Goal: Task Accomplishment & Management: Manage account settings

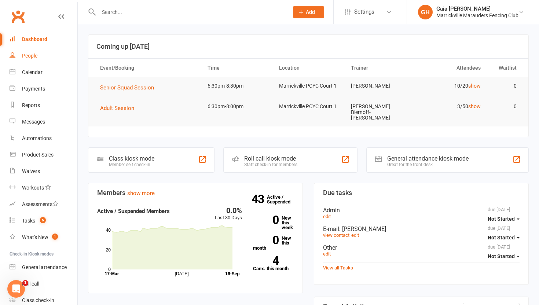
click at [31, 55] on div "People" at bounding box center [29, 56] width 15 height 6
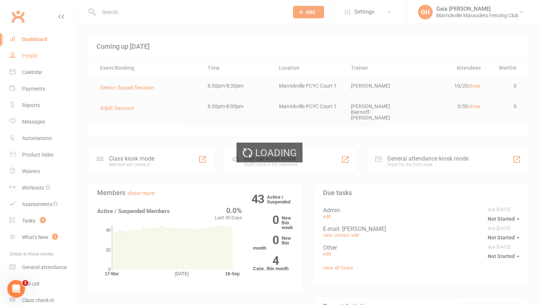
select select "100"
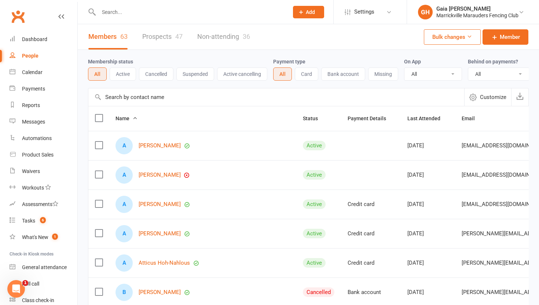
click at [122, 12] on input "text" at bounding box center [189, 12] width 187 height 10
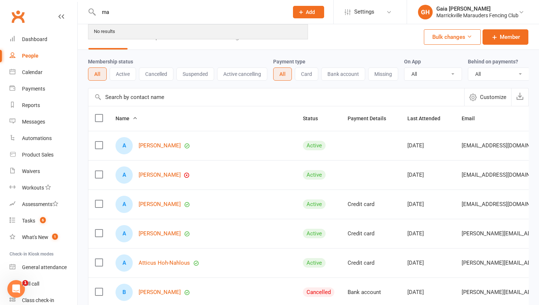
type input "m"
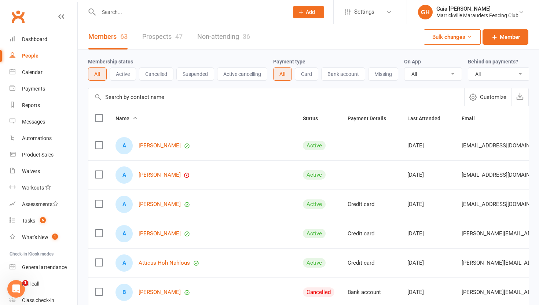
click at [160, 36] on link "Prospects 47" at bounding box center [162, 36] width 40 height 25
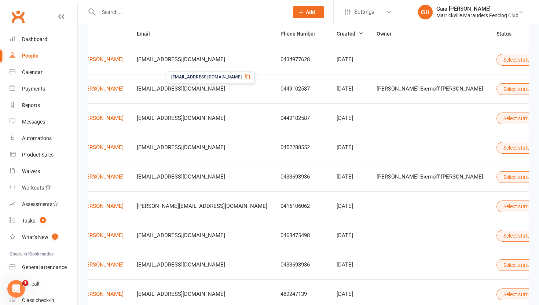
scroll to position [0, 88]
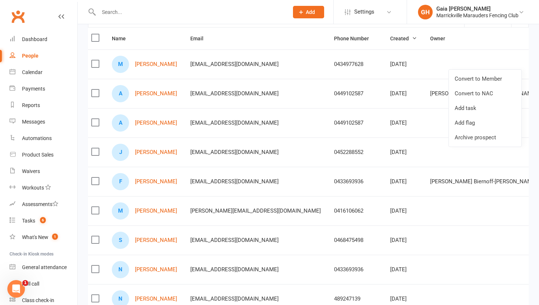
scroll to position [0, 0]
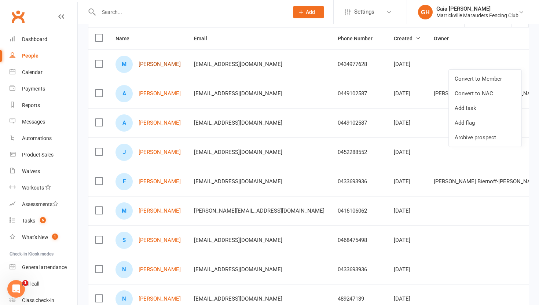
click at [181, 61] on link "Matthew Wigglesworth" at bounding box center [160, 64] width 42 height 6
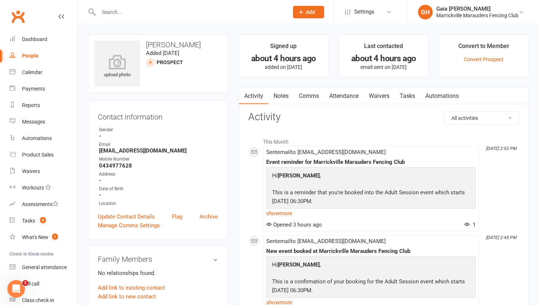
click at [382, 93] on link "Waivers" at bounding box center [378, 96] width 31 height 17
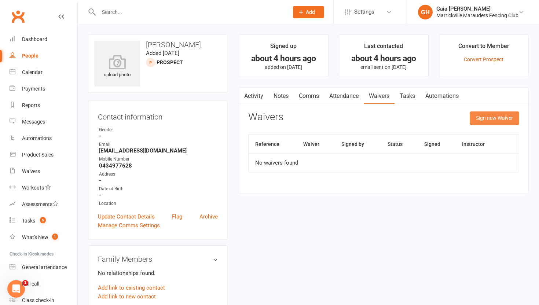
click at [492, 119] on button "Sign new Waiver" at bounding box center [493, 117] width 49 height 13
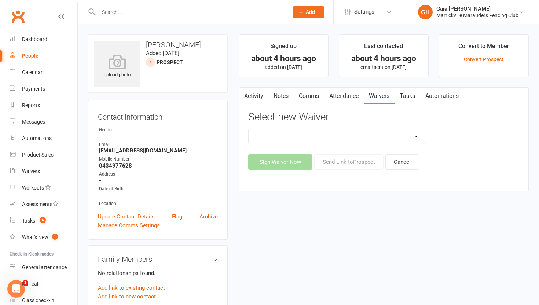
click at [305, 138] on select "Equipment Hire Form Equipment Return Form Free Trial Session Form Membership Si…" at bounding box center [336, 136] width 176 height 15
select select "12921"
click at [248, 129] on select "Equipment Hire Form Equipment Return Form Free Trial Session Form Membership Si…" at bounding box center [336, 136] width 176 height 15
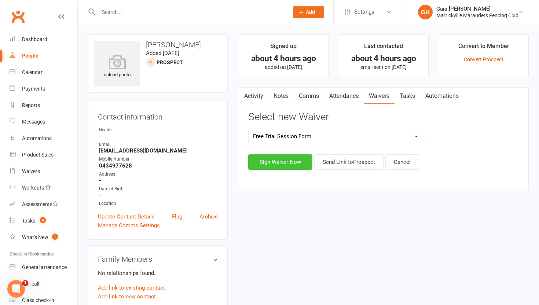
click at [287, 160] on button "Sign Waiver Now" at bounding box center [280, 161] width 64 height 15
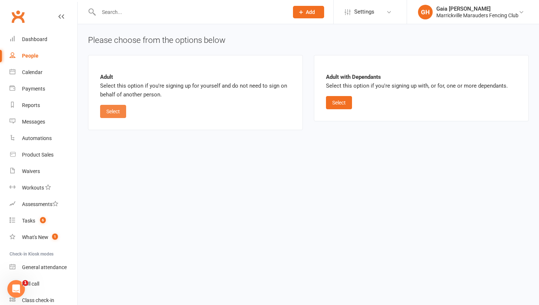
click at [122, 111] on button "Select" at bounding box center [113, 111] width 26 height 13
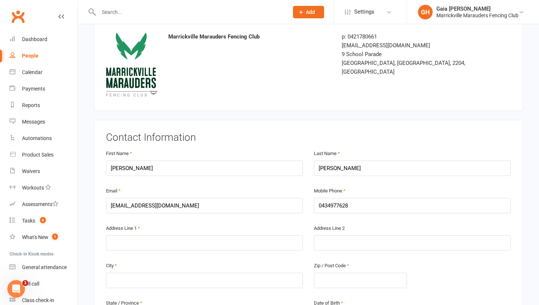
scroll to position [100, 0]
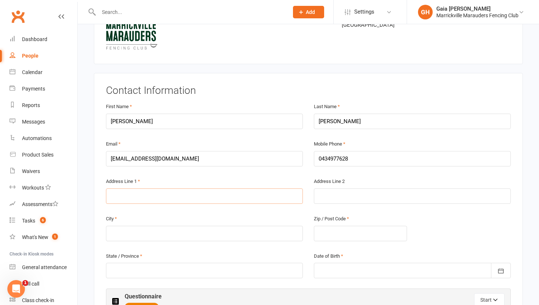
click at [179, 197] on input "text" at bounding box center [204, 195] width 197 height 15
type input "195b stanmore road"
type input "q"
type input "sydney"
type input "2048"
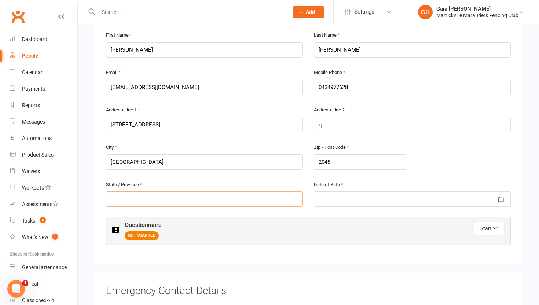
scroll to position [174, 0]
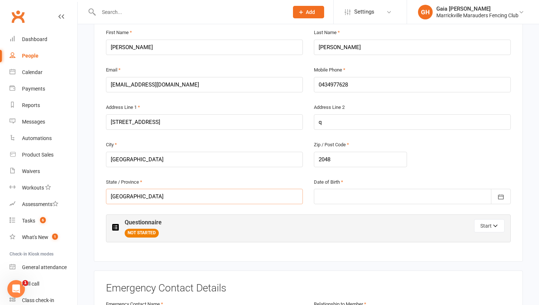
type input "nsw"
click at [361, 182] on div "Date of Birth 1 2001 - 2020 2001 2002 2003 2004 2005 2006 2007 2008 2009 2010 2…" at bounding box center [412, 190] width 197 height 27
click at [351, 199] on div at bounding box center [412, 196] width 197 height 15
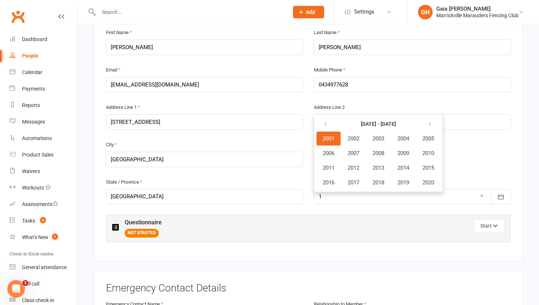
click at [326, 139] on span "2001" at bounding box center [328, 138] width 12 height 7
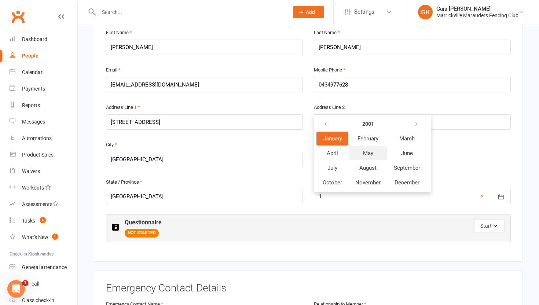
click at [372, 150] on span "May" at bounding box center [368, 153] width 10 height 7
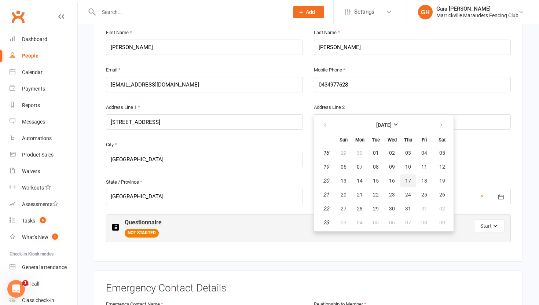
click at [409, 179] on span "17" at bounding box center [408, 181] width 6 height 6
type input "17 May 2001"
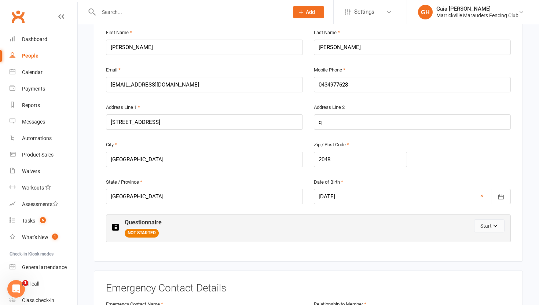
click at [494, 224] on icon "button" at bounding box center [495, 226] width 5 height 5
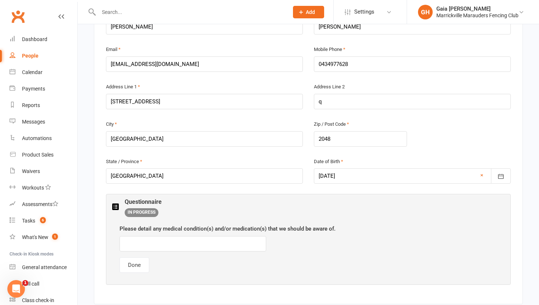
scroll to position [195, 0]
click at [217, 245] on input "text" at bounding box center [192, 242] width 147 height 15
type input "n/a"
click at [144, 263] on button "Done" at bounding box center [134, 263] width 30 height 15
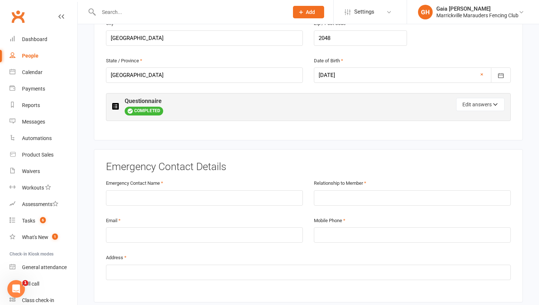
scroll to position [297, 0]
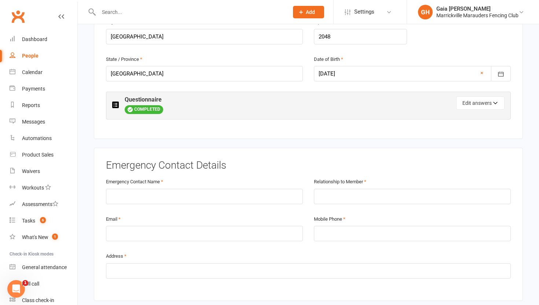
click at [262, 205] on div "Emergency Contact Name" at bounding box center [204, 195] width 208 height 37
click at [165, 200] on input "text" at bounding box center [204, 196] width 197 height 15
type input "S"
click at [144, 193] on input "S" at bounding box center [204, 196] width 197 height 15
type input "Sara Wigglesworth"
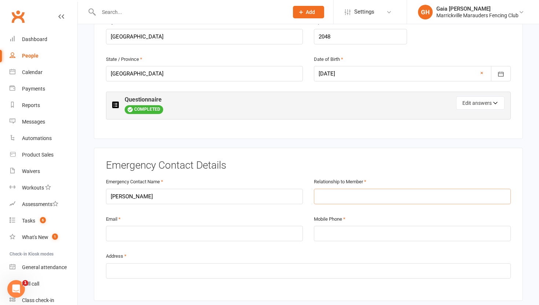
click at [331, 189] on input "text" at bounding box center [412, 196] width 197 height 15
type input "Mother"
click at [228, 237] on input "email" at bounding box center [204, 233] width 197 height 15
type input "slwigglesworth@me.com"
type input "0413194540"
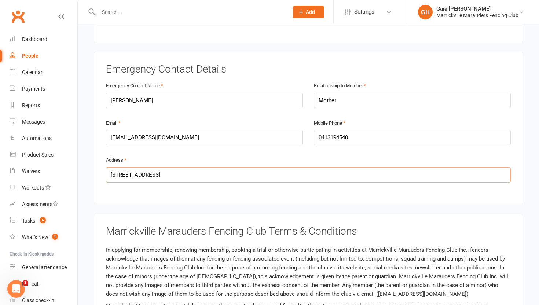
scroll to position [397, 0]
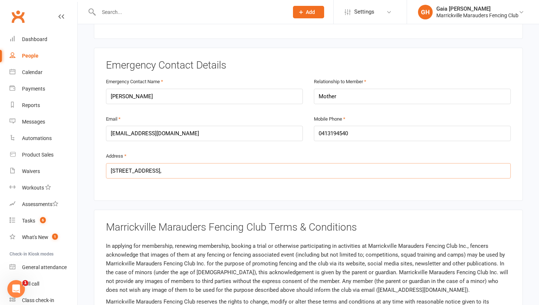
click at [159, 169] on input "5 Mountain Rise Ct, Queensland," at bounding box center [308, 170] width 405 height 15
click at [244, 167] on input "5 Mountain Rise Ct, Sunshine Coast, Queensland," at bounding box center [308, 170] width 405 height 15
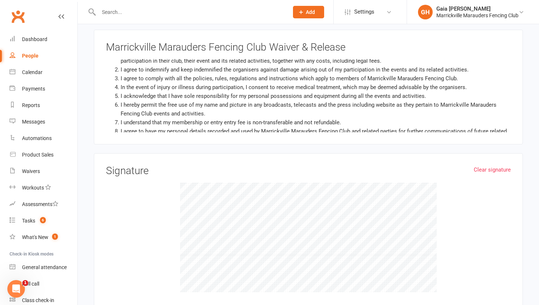
scroll to position [65, 0]
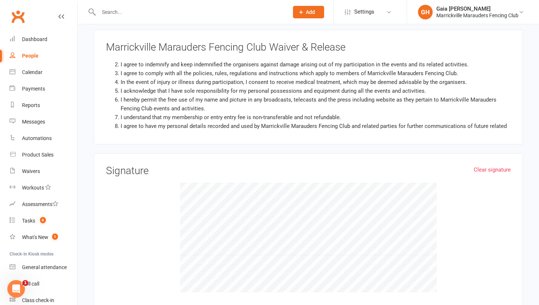
type input "5 Mountain Rise Ct, Sunshine Coast, Queensland, 4573"
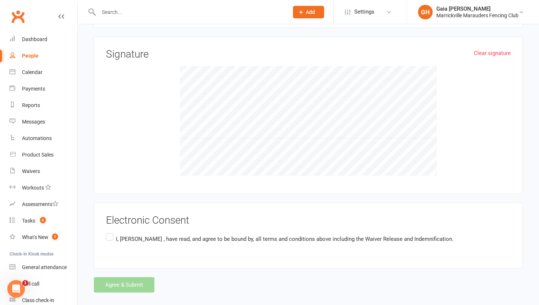
scroll to position [821, 0]
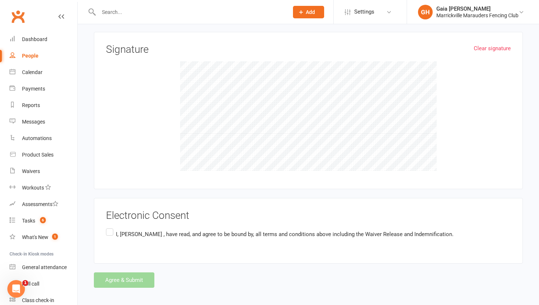
click at [109, 233] on label "I, Matthew Wigglesworth , have read, and agree to be bound by, all terms and co…" at bounding box center [279, 234] width 347 height 14
click at [109, 227] on input "I, Matthew Wigglesworth , have read, and agree to be bound by, all terms and co…" at bounding box center [108, 227] width 5 height 0
click at [129, 277] on button "Agree & Submit" at bounding box center [124, 279] width 60 height 15
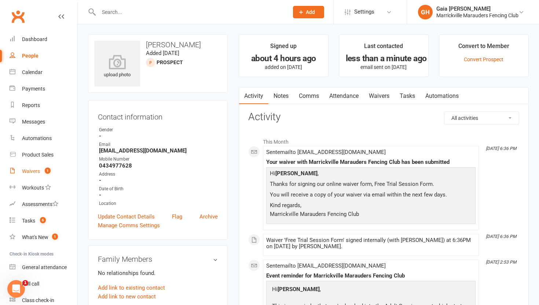
click at [27, 172] on div "Waivers" at bounding box center [31, 171] width 18 height 6
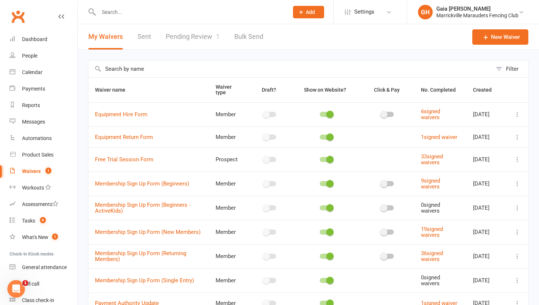
click at [192, 40] on link "Pending Review 1" at bounding box center [193, 36] width 54 height 25
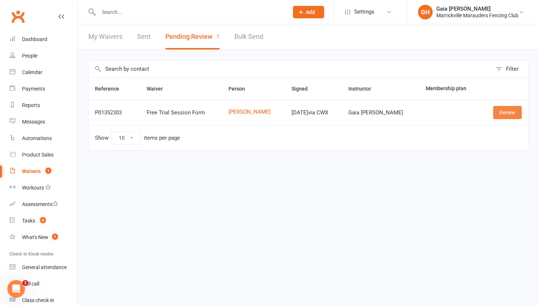
click at [509, 110] on link "Review" at bounding box center [507, 112] width 29 height 13
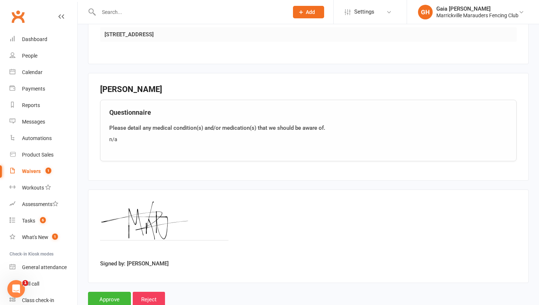
scroll to position [485, 0]
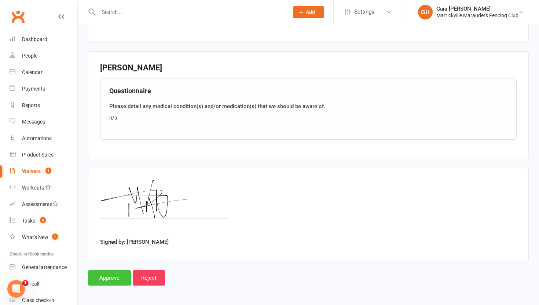
click at [104, 279] on input "Approve" at bounding box center [109, 277] width 43 height 15
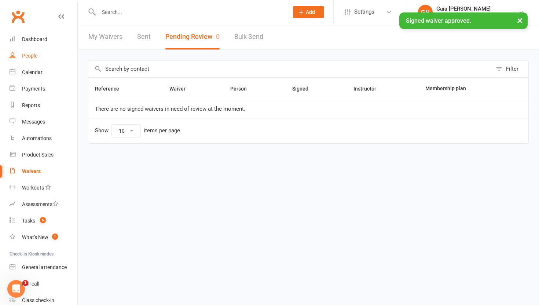
click at [31, 58] on div "People" at bounding box center [29, 56] width 15 height 6
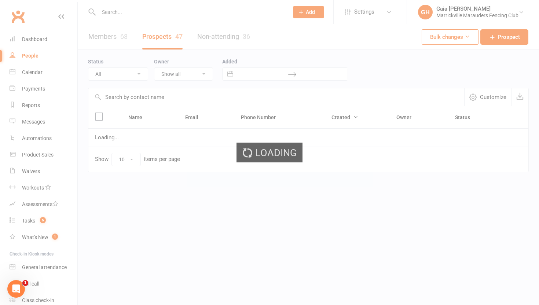
click at [152, 12] on input "text" at bounding box center [189, 12] width 187 height 10
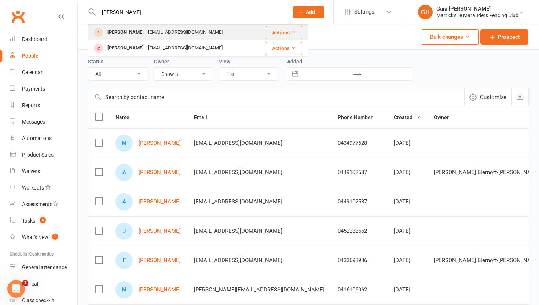
type input "mathew"
click at [143, 32] on div "Matthew Wigglesworth" at bounding box center [125, 32] width 41 height 11
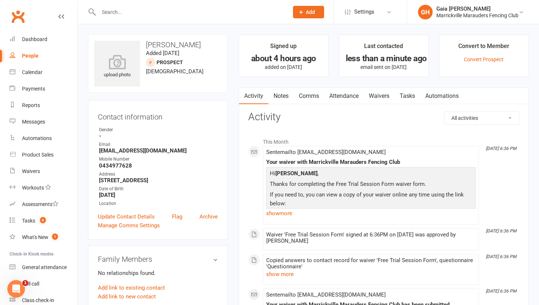
click at [339, 96] on link "Attendance" at bounding box center [344, 96] width 40 height 17
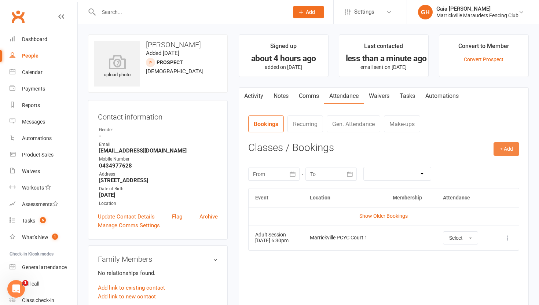
click at [502, 152] on button "+ Add" at bounding box center [506, 148] width 26 height 13
click at [413, 158] on div "+ Add Book Event Add Appointment Book a Friend Classes / Bookings September 202…" at bounding box center [383, 219] width 271 height 155
click at [33, 77] on link "Calendar" at bounding box center [44, 72] width 68 height 16
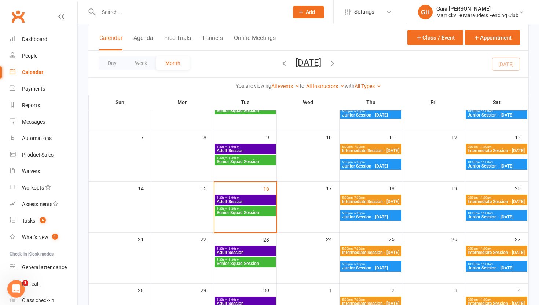
scroll to position [77, 0]
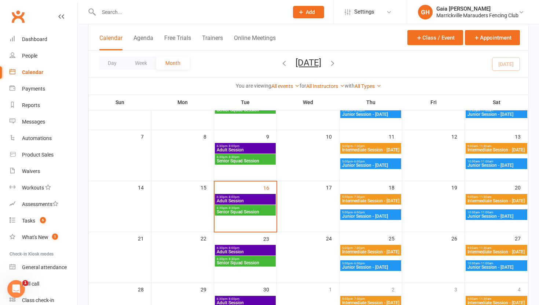
click at [231, 196] on span "- 8:00pm" at bounding box center [233, 196] width 12 height 3
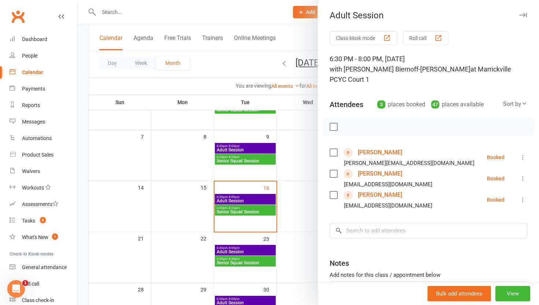
click at [333, 191] on label at bounding box center [332, 194] width 7 height 7
click at [523, 196] on icon at bounding box center [522, 199] width 7 height 7
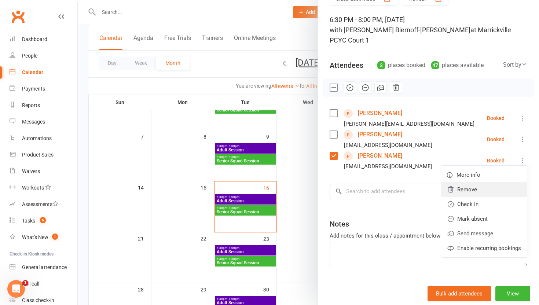
scroll to position [41, 0]
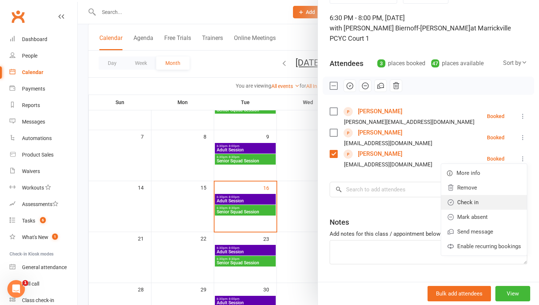
click at [462, 195] on link "Check in" at bounding box center [484, 202] width 86 height 15
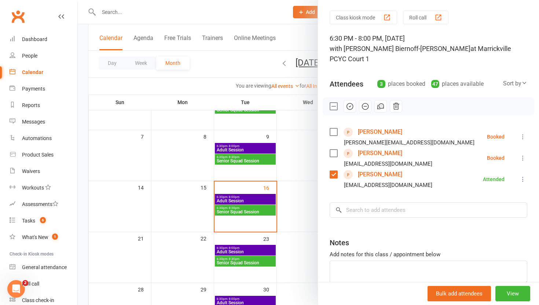
scroll to position [21, 0]
click at [447, 188] on div "Class kiosk mode Roll call 6:30 PM - 8:00 PM, Tuesday, September, 16, 2025 with…" at bounding box center [428, 165] width 221 height 311
click at [261, 17] on div at bounding box center [308, 152] width 461 height 305
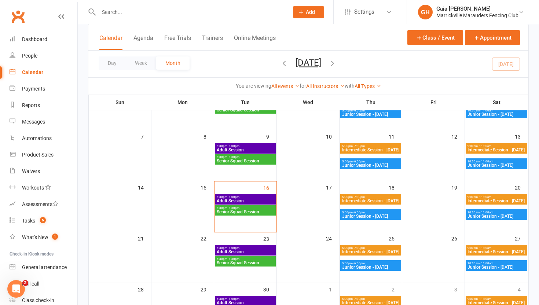
click at [237, 199] on span "Adult Session" at bounding box center [245, 201] width 58 height 4
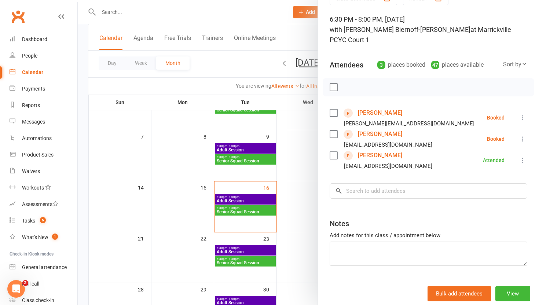
scroll to position [44, 0]
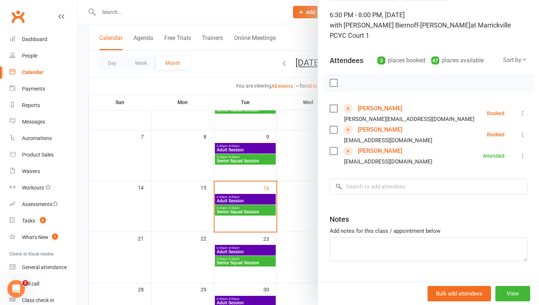
click at [219, 71] on div at bounding box center [308, 152] width 461 height 305
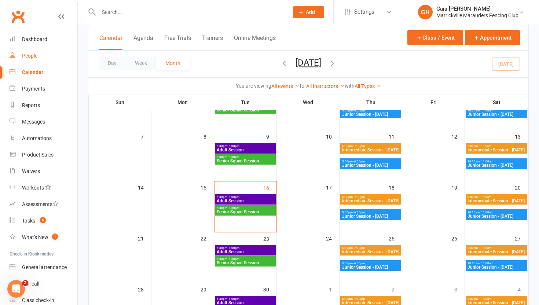
click at [45, 56] on link "People" at bounding box center [44, 56] width 68 height 16
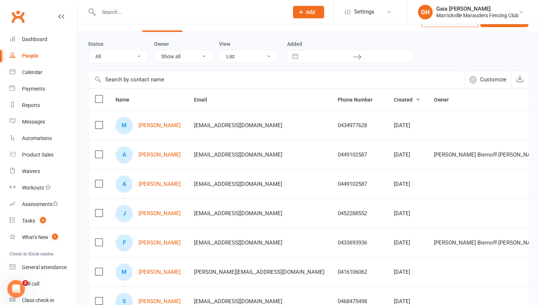
scroll to position [19, 0]
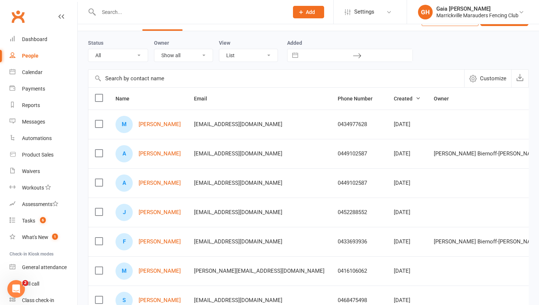
click at [123, 16] on input "text" at bounding box center [189, 12] width 187 height 10
click at [154, 272] on link "Mohana Basu" at bounding box center [160, 271] width 42 height 6
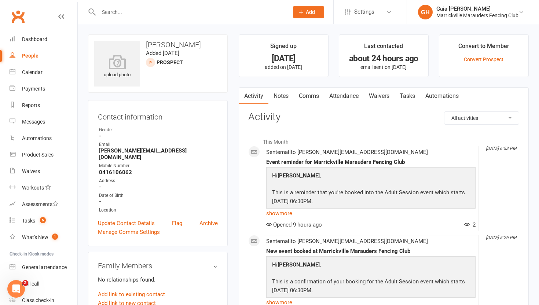
click at [381, 97] on link "Waivers" at bounding box center [378, 96] width 31 height 17
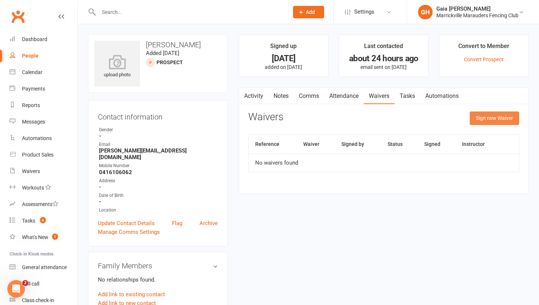
click at [492, 118] on button "Sign new Waiver" at bounding box center [493, 117] width 49 height 13
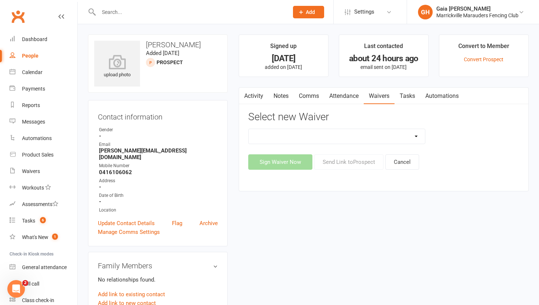
click at [341, 135] on select "Equipment Hire Form Equipment Return Form Free Trial Session Form Membership Si…" at bounding box center [336, 136] width 176 height 15
select select "12921"
click at [248, 129] on select "Equipment Hire Form Equipment Return Form Free Trial Session Form Membership Si…" at bounding box center [336, 136] width 176 height 15
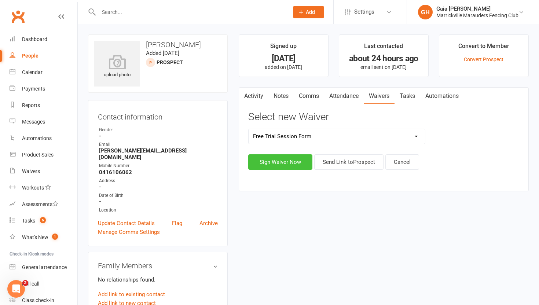
click at [302, 161] on button "Sign Waiver Now" at bounding box center [280, 161] width 64 height 15
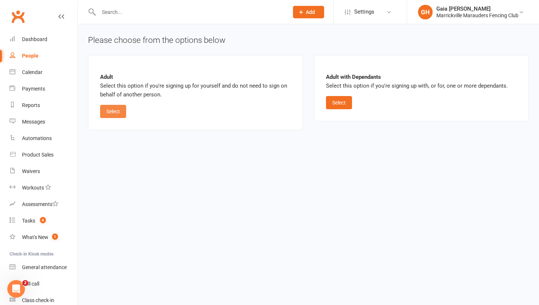
click at [117, 110] on button "Select" at bounding box center [113, 111] width 26 height 13
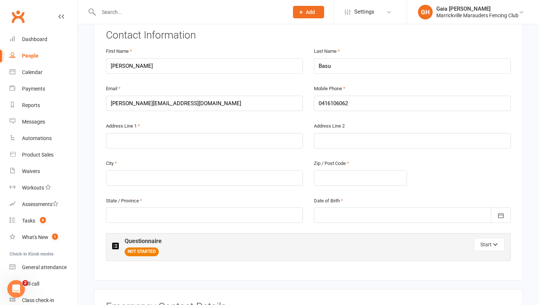
scroll to position [157, 0]
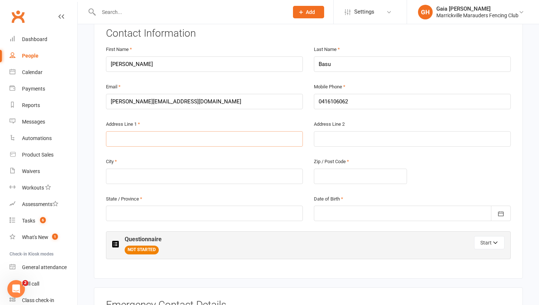
click at [156, 137] on input "text" at bounding box center [204, 138] width 197 height 15
type input "6 Frederick st Petersham"
click at [180, 173] on input "text" at bounding box center [204, 176] width 197 height 15
type input "Sydney"
click at [159, 211] on input "text" at bounding box center [204, 213] width 197 height 15
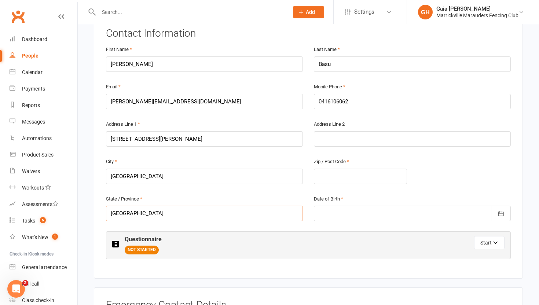
click at [173, 213] on input "nsw" at bounding box center [204, 213] width 197 height 15
type input "NSW"
click at [283, 222] on div "State / Province NSW" at bounding box center [204, 212] width 208 height 37
click at [345, 173] on input "text" at bounding box center [360, 176] width 93 height 15
click at [345, 173] on input "2049" at bounding box center [360, 176] width 93 height 15
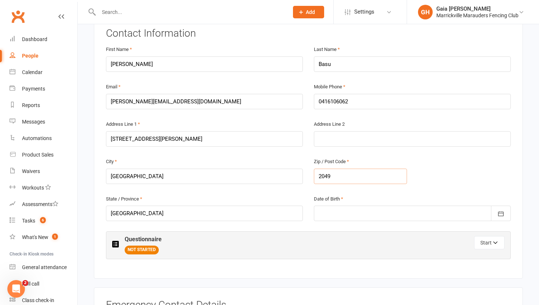
type input "2049"
click at [348, 211] on div at bounding box center [412, 213] width 197 height 15
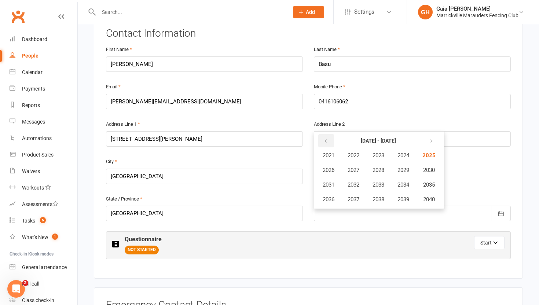
click at [328, 141] on button "button" at bounding box center [326, 140] width 16 height 13
click at [354, 181] on span "1992" at bounding box center [353, 184] width 12 height 7
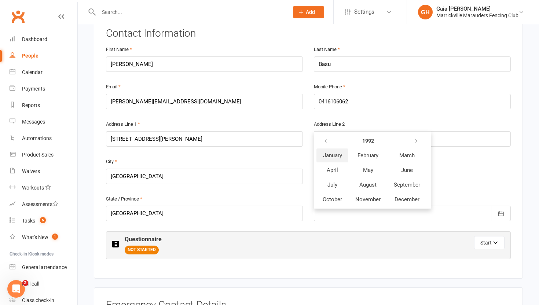
click at [339, 156] on span "January" at bounding box center [332, 155] width 19 height 7
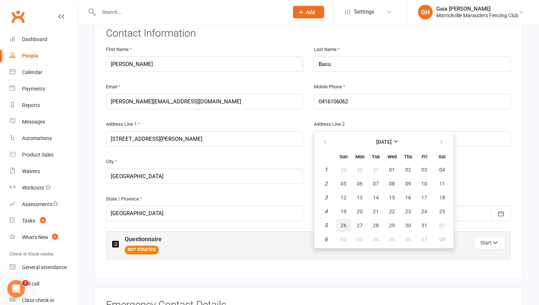
click at [343, 224] on span "26" at bounding box center [343, 225] width 6 height 6
type input "26 Jan 1992"
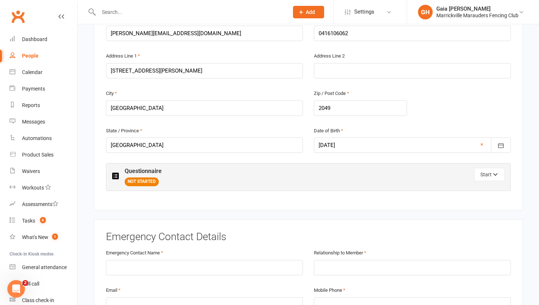
scroll to position [231, 0]
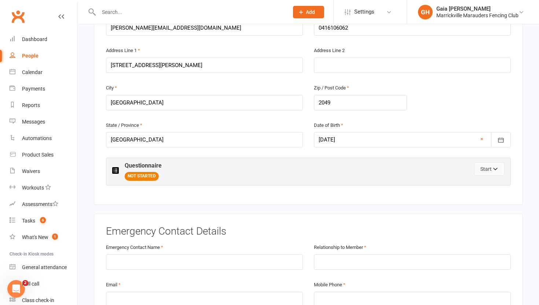
click at [487, 172] on button "Start" at bounding box center [489, 168] width 30 height 13
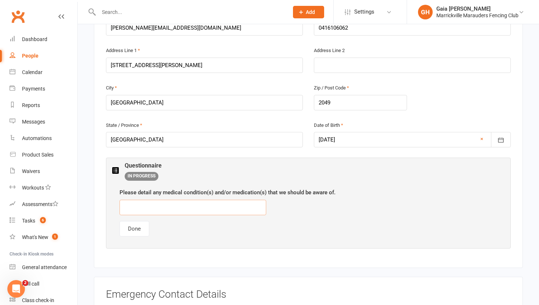
click at [236, 206] on input "text" at bounding box center [192, 207] width 147 height 15
type input "none"
click at [134, 234] on button "Done" at bounding box center [134, 228] width 30 height 15
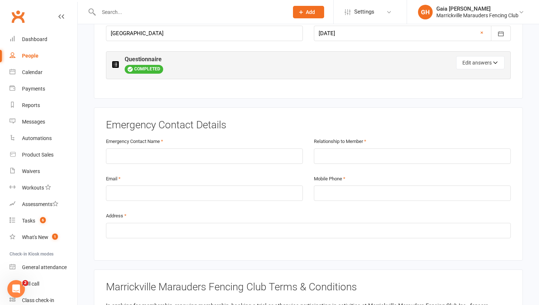
scroll to position [350, 0]
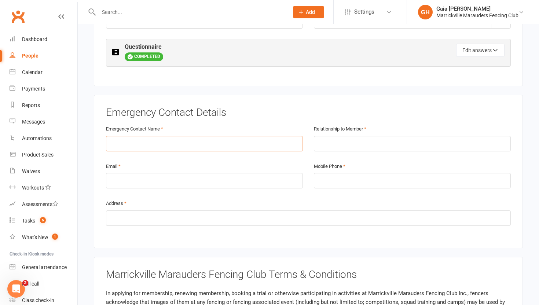
click at [243, 140] on input "text" at bounding box center [204, 143] width 197 height 15
type input "Souvik Mukherjee"
click at [336, 147] on input "text" at bounding box center [412, 143] width 197 height 15
type input "Spouse"
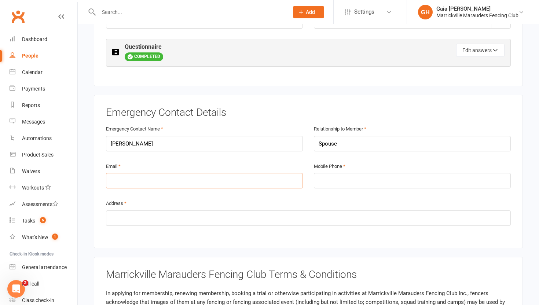
click at [200, 183] on input "email" at bounding box center [204, 180] width 197 height 15
type input "m"
type input "mukherjee.souvik24@gmail.com"
type input "0468475498"
click at [191, 220] on input "text" at bounding box center [308, 217] width 405 height 15
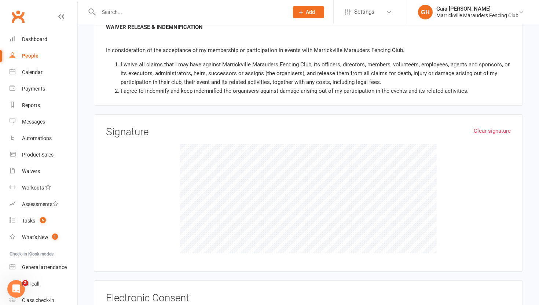
scroll to position [740, 0]
type input "6 Federick Street, Petersham"
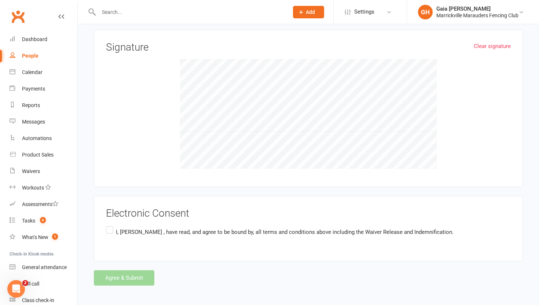
scroll to position [825, 0]
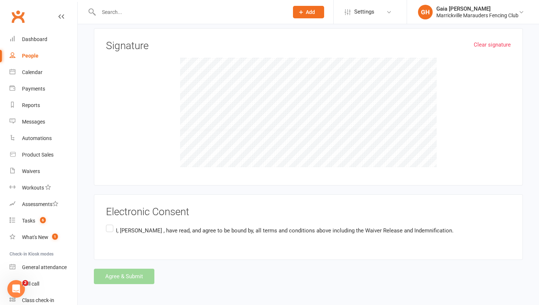
click at [109, 225] on label "I, Mohana Basu , have read, and agree to be bound by, all terms and conditions …" at bounding box center [279, 230] width 347 height 14
click at [109, 223] on input "I, Mohana Basu , have read, and agree to be bound by, all terms and conditions …" at bounding box center [108, 223] width 5 height 0
click at [117, 279] on button "Agree & Submit" at bounding box center [124, 276] width 60 height 15
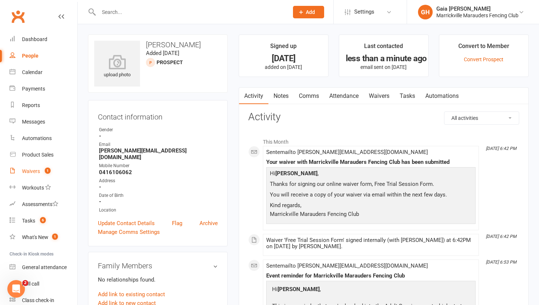
click at [32, 173] on div "Waivers" at bounding box center [31, 171] width 18 height 6
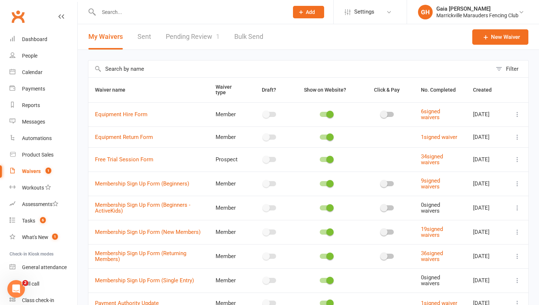
click at [200, 38] on link "Pending Review 1" at bounding box center [193, 36] width 54 height 25
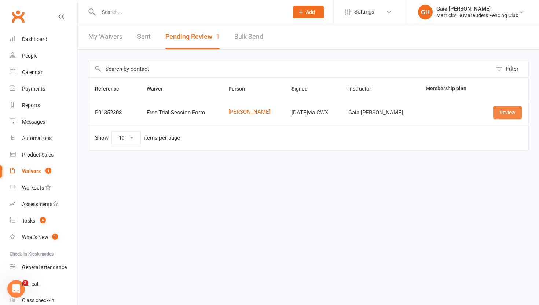
click at [506, 109] on link "Review" at bounding box center [507, 112] width 29 height 13
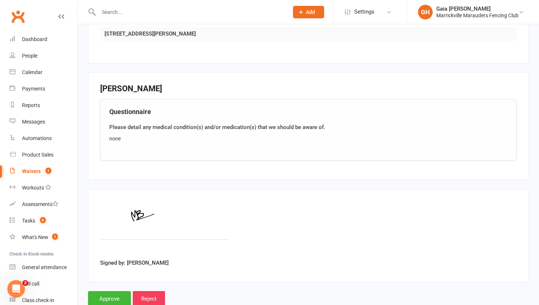
scroll to position [485, 0]
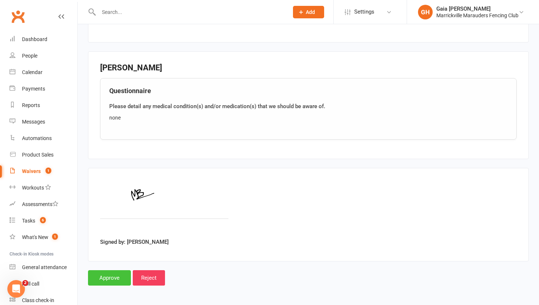
click at [116, 278] on input "Approve" at bounding box center [109, 277] width 43 height 15
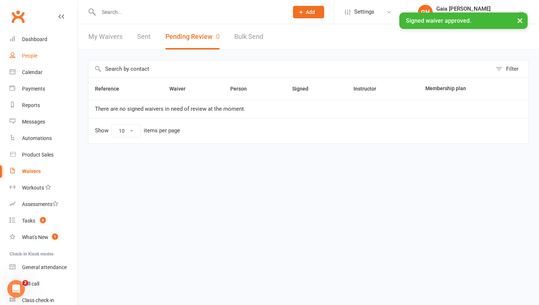
click at [31, 60] on link "People" at bounding box center [44, 56] width 68 height 16
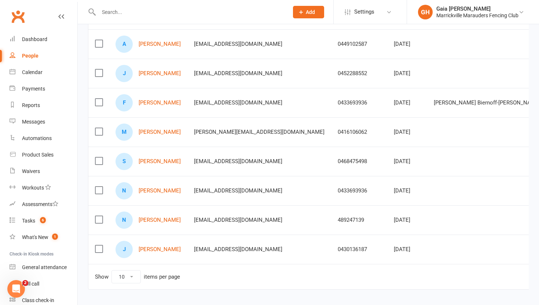
scroll to position [160, 0]
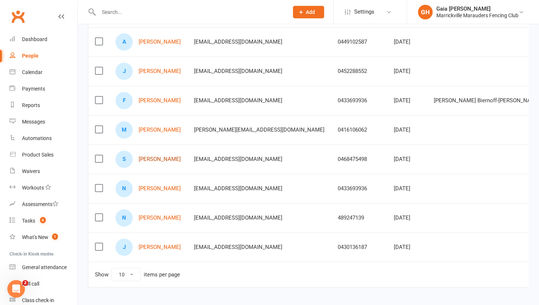
click at [145, 162] on link "Souvik Mukherjee" at bounding box center [160, 159] width 42 height 6
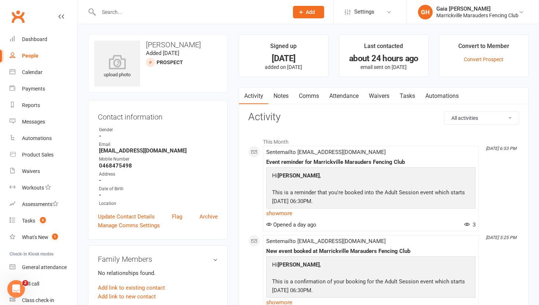
click at [183, 174] on div "Address" at bounding box center [158, 174] width 119 height 7
click at [386, 95] on link "Waivers" at bounding box center [378, 96] width 31 height 17
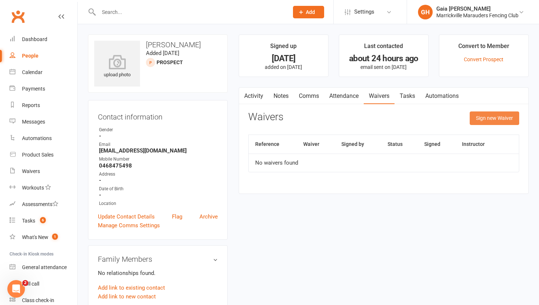
click at [488, 114] on button "Sign new Waiver" at bounding box center [493, 117] width 49 height 13
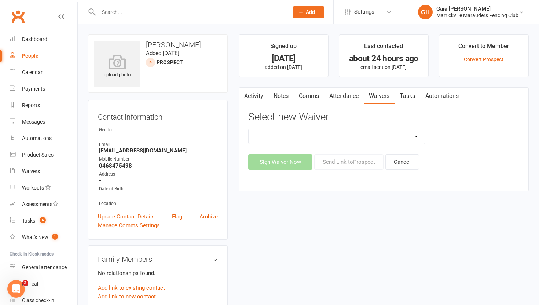
click at [326, 132] on select "Equipment Hire Form Equipment Return Form Free Trial Session Form Membership Si…" at bounding box center [336, 136] width 176 height 15
select select "12921"
click at [248, 129] on select "Equipment Hire Form Equipment Return Form Free Trial Session Form Membership Si…" at bounding box center [336, 136] width 176 height 15
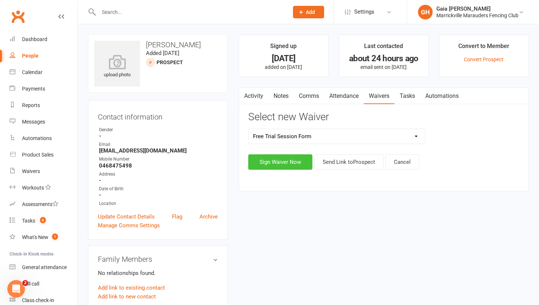
click at [298, 166] on button "Sign Waiver Now" at bounding box center [280, 161] width 64 height 15
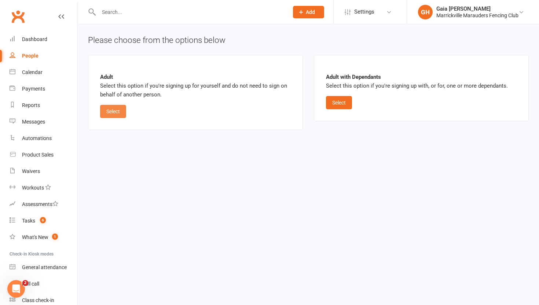
click at [116, 111] on button "Select" at bounding box center [113, 111] width 26 height 13
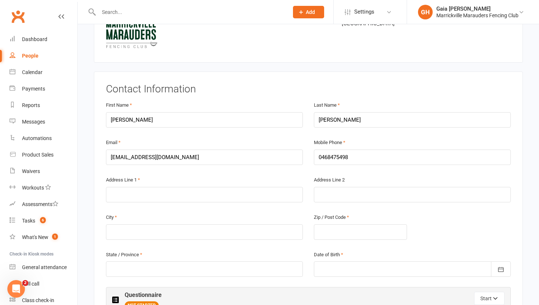
scroll to position [100, 0]
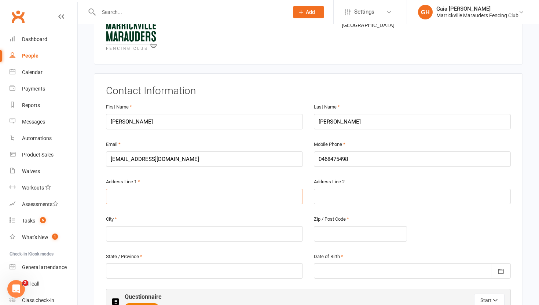
click at [207, 195] on input "text" at bounding box center [204, 196] width 197 height 15
type input "6 Federick St"
type input "Petersham"
type input "2049"
type input "NSW"
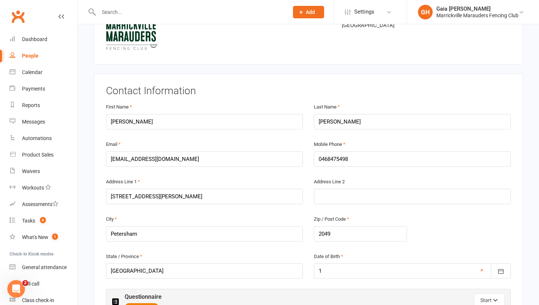
click at [377, 270] on div at bounding box center [412, 270] width 197 height 15
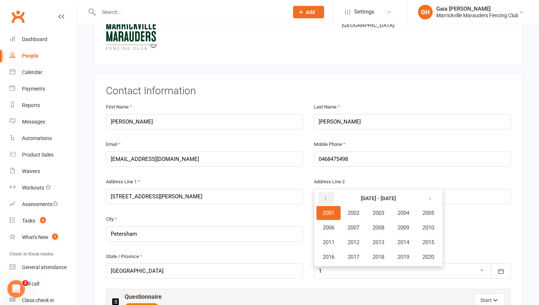
click at [326, 201] on button "button" at bounding box center [326, 198] width 16 height 13
click at [430, 202] on button "button" at bounding box center [430, 198] width 16 height 13
click at [401, 217] on button "1984" at bounding box center [403, 213] width 24 height 14
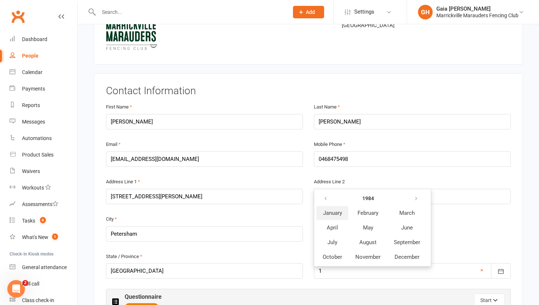
click at [342, 214] on span "January" at bounding box center [332, 213] width 19 height 7
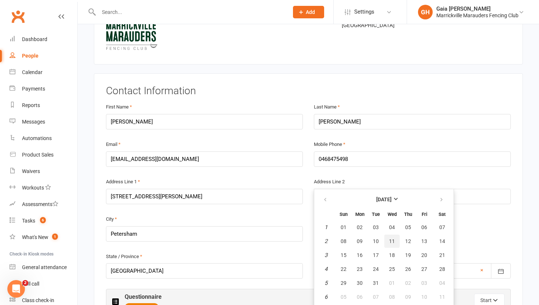
click at [389, 240] on span "11" at bounding box center [392, 241] width 6 height 6
type input "11 Jan 1984"
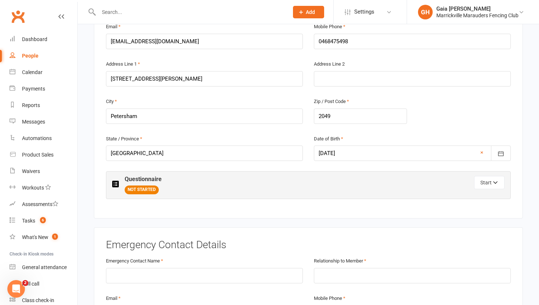
scroll to position [219, 0]
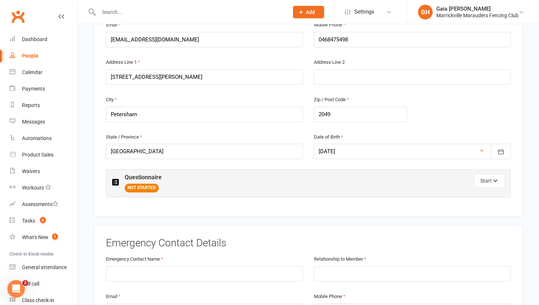
click at [151, 188] on span "NOT STARTED" at bounding box center [142, 188] width 34 height 9
click at [481, 185] on button "Start" at bounding box center [489, 180] width 30 height 13
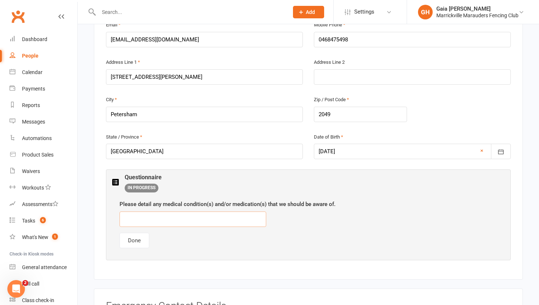
click at [217, 219] on input "text" at bounding box center [192, 218] width 147 height 15
type input "None"
click at [139, 241] on button "Done" at bounding box center [134, 240] width 30 height 15
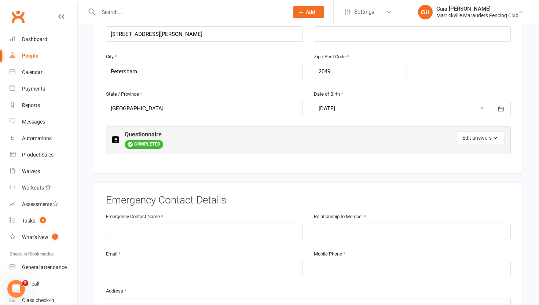
scroll to position [277, 0]
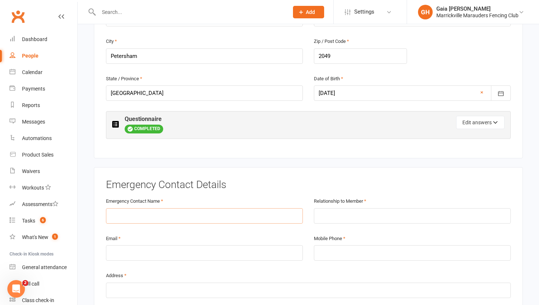
click at [222, 216] on input "text" at bounding box center [204, 215] width 197 height 15
type input "Mohana Basu"
type input "Spouse"
type input "mohana.basu@gmail.com"
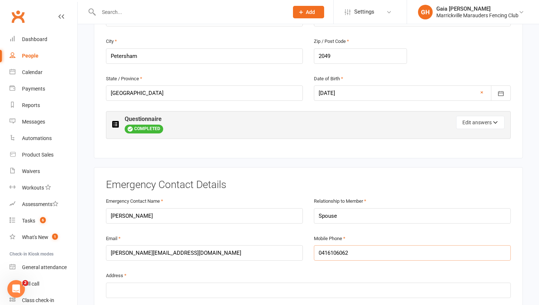
type input "0416106062"
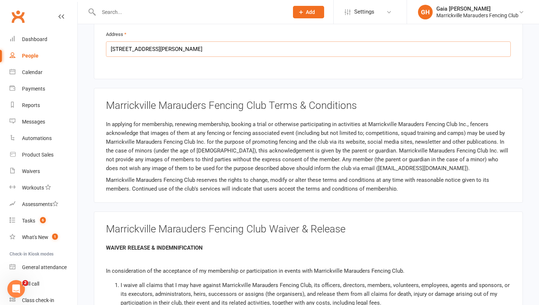
click at [316, 51] on input "6 Federick St" at bounding box center [308, 48] width 405 height 15
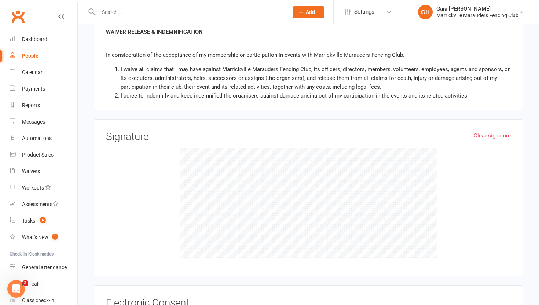
scroll to position [734, 0]
type input "6 Federick St, Petersham"
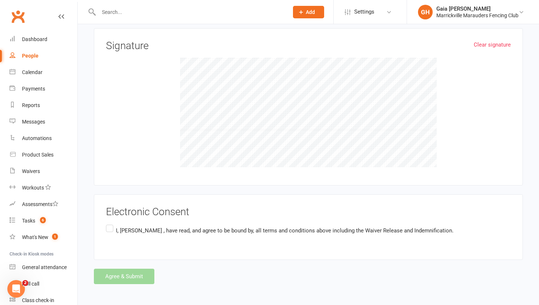
click at [112, 229] on label "I, Souvik Mukherjee , have read, and agree to be bound by, all terms and condit…" at bounding box center [279, 230] width 347 height 14
click at [111, 223] on input "I, Souvik Mukherjee , have read, and agree to be bound by, all terms and condit…" at bounding box center [108, 223] width 5 height 0
click at [112, 229] on label "I, Souvik Mukherjee , have read, and agree to be bound by, all terms and condit…" at bounding box center [279, 230] width 347 height 14
click at [111, 223] on input "I, Souvik Mukherjee , have read, and agree to be bound by, all terms and condit…" at bounding box center [108, 223] width 5 height 0
click at [112, 229] on label "I, Souvik Mukherjee , have read, and agree to be bound by, all terms and condit…" at bounding box center [279, 230] width 347 height 14
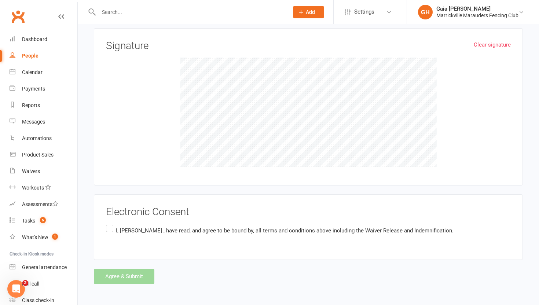
click at [111, 223] on input "I, Souvik Mukherjee , have read, and agree to be bound by, all terms and condit…" at bounding box center [108, 223] width 5 height 0
click at [123, 271] on button "Agree & Submit" at bounding box center [124, 276] width 60 height 15
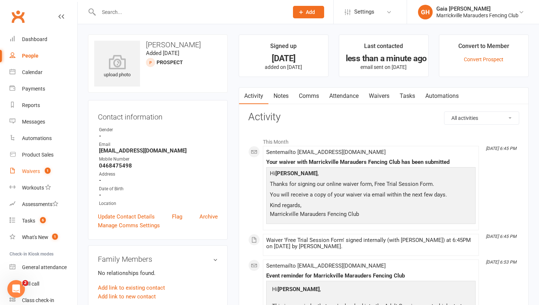
click at [33, 167] on link "Waivers 1" at bounding box center [44, 171] width 68 height 16
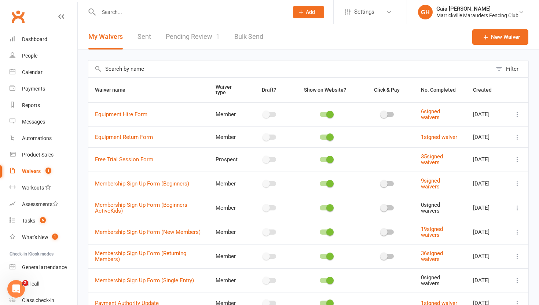
click at [202, 38] on link "Pending Review 1" at bounding box center [193, 36] width 54 height 25
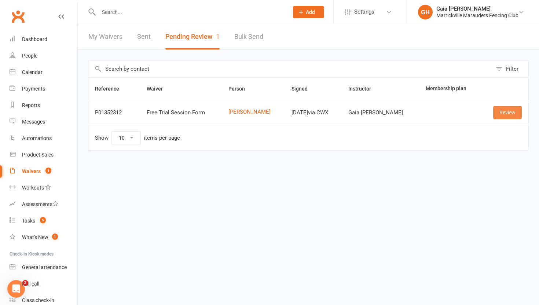
click at [508, 111] on link "Review" at bounding box center [507, 112] width 29 height 13
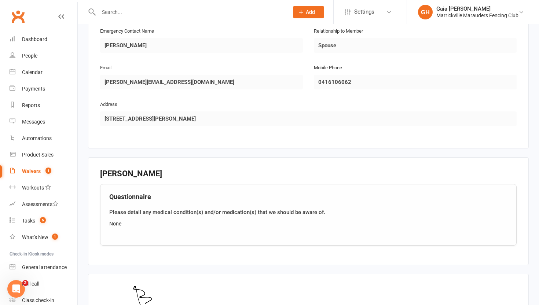
scroll to position [485, 0]
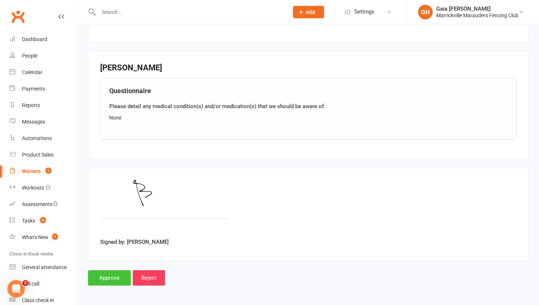
click at [120, 273] on input "Approve" at bounding box center [109, 277] width 43 height 15
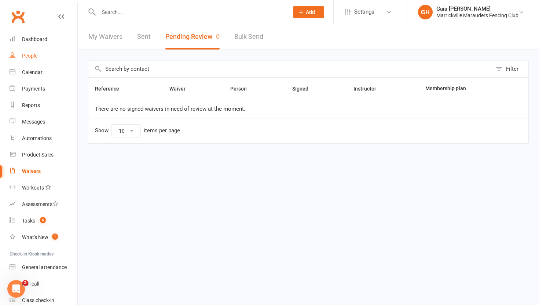
click at [30, 62] on link "People" at bounding box center [44, 56] width 68 height 16
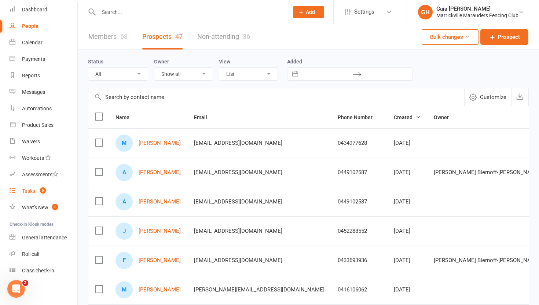
scroll to position [31, 0]
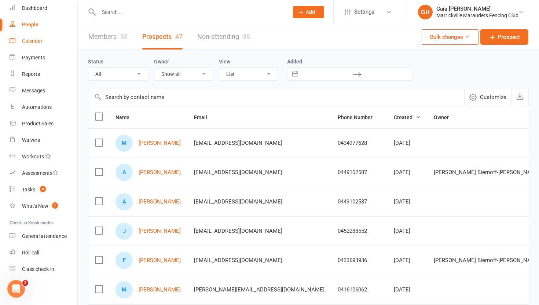
click at [37, 43] on div "Calendar" at bounding box center [32, 41] width 21 height 6
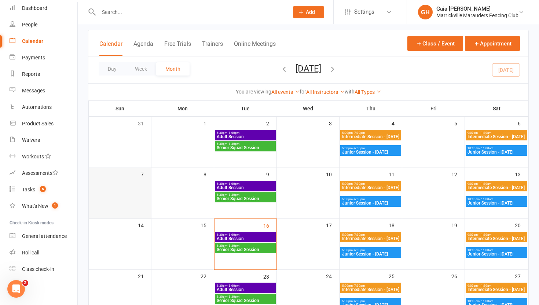
scroll to position [52, 0]
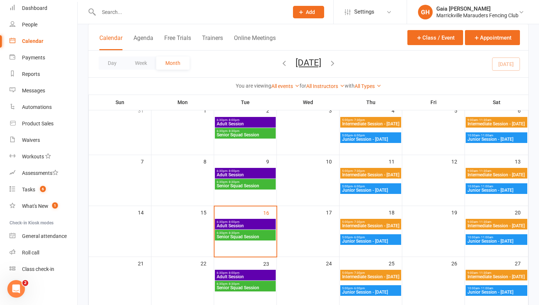
click at [250, 235] on span "Senior Squad Session" at bounding box center [245, 236] width 58 height 4
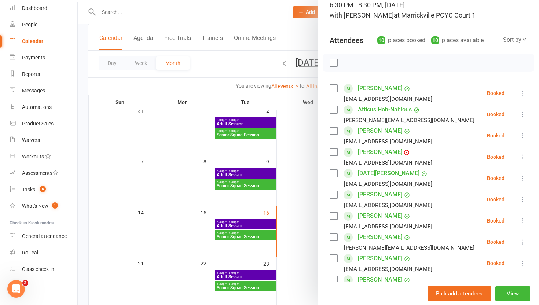
scroll to position [54, 0]
click at [333, 258] on label at bounding box center [332, 257] width 7 height 7
click at [332, 237] on label at bounding box center [332, 236] width 7 height 7
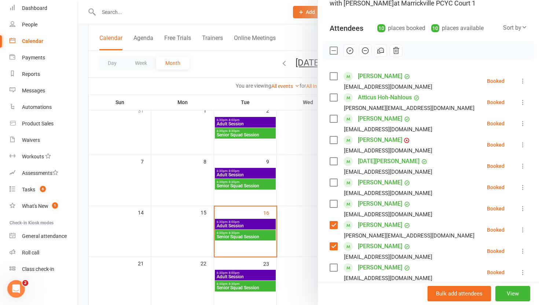
scroll to position [70, 0]
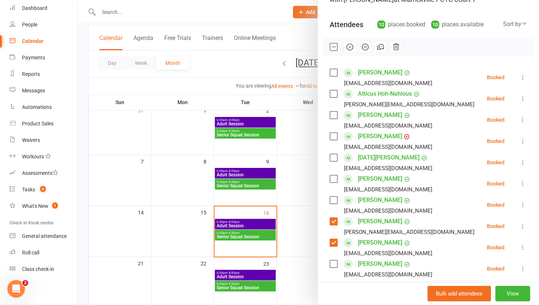
click at [330, 261] on label at bounding box center [332, 263] width 7 height 7
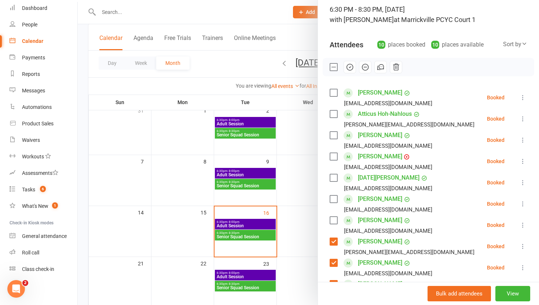
scroll to position [49, 0]
click at [333, 115] on label at bounding box center [332, 114] width 7 height 7
click at [333, 178] on label at bounding box center [332, 178] width 7 height 7
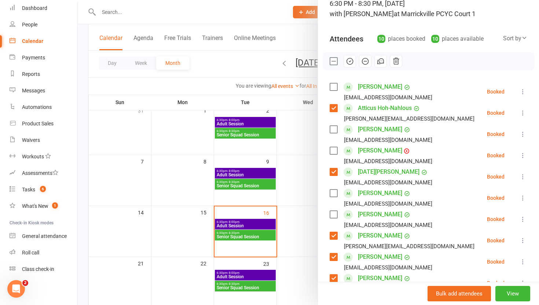
scroll to position [0, 0]
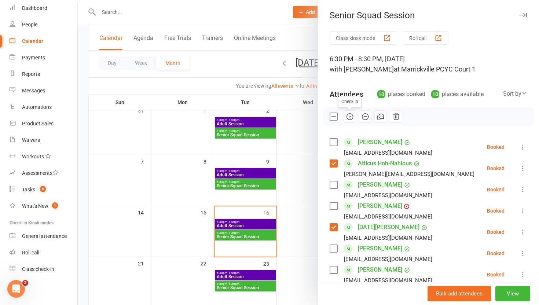
click at [350, 118] on icon "button" at bounding box center [350, 116] width 8 height 8
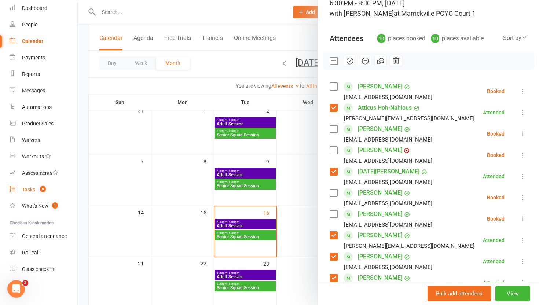
scroll to position [119, 0]
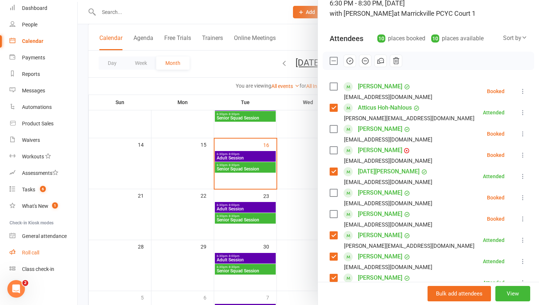
click at [37, 259] on link "Roll call" at bounding box center [44, 252] width 68 height 16
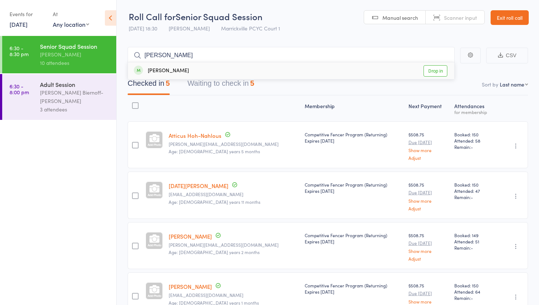
type input "[PERSON_NAME]"
click at [433, 70] on link "Drop in" at bounding box center [435, 70] width 24 height 11
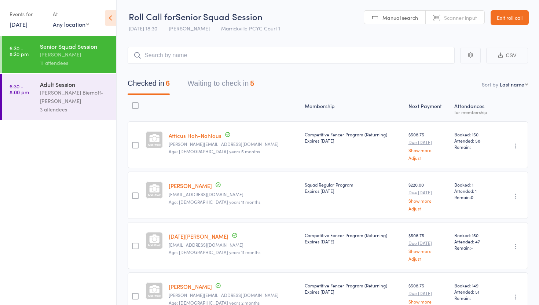
click at [507, 11] on link "Exit roll call" at bounding box center [509, 17] width 38 height 15
